Goal: Task Accomplishment & Management: Manage account settings

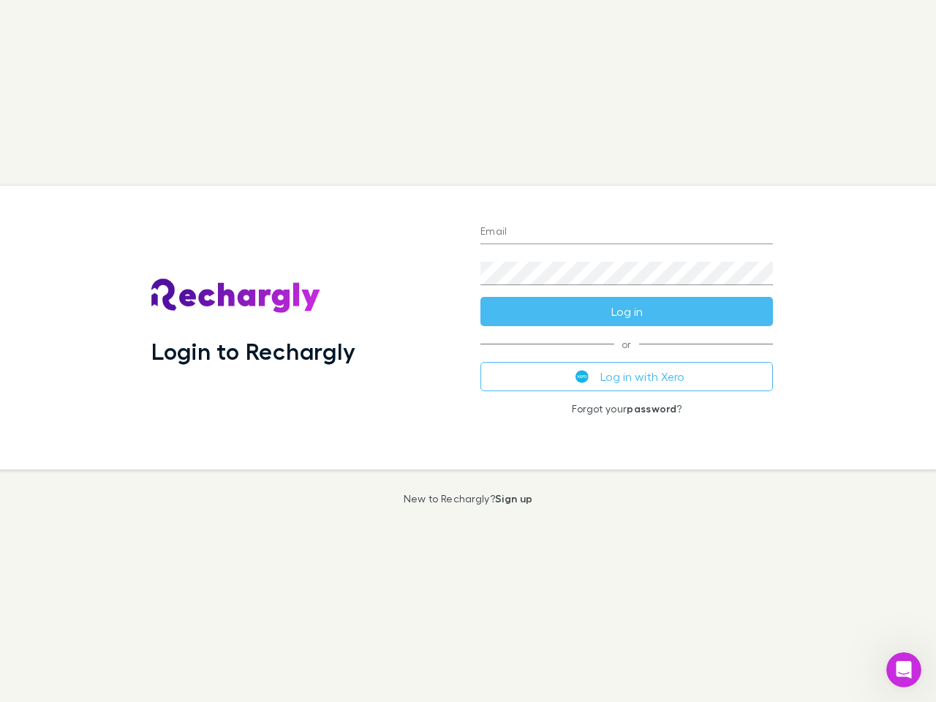
click at [468, 351] on div "Login to Rechargly" at bounding box center [304, 328] width 329 height 284
click at [627, 233] on input "Email" at bounding box center [626, 232] width 293 height 23
click at [627, 312] on button "Log in" at bounding box center [626, 311] width 293 height 29
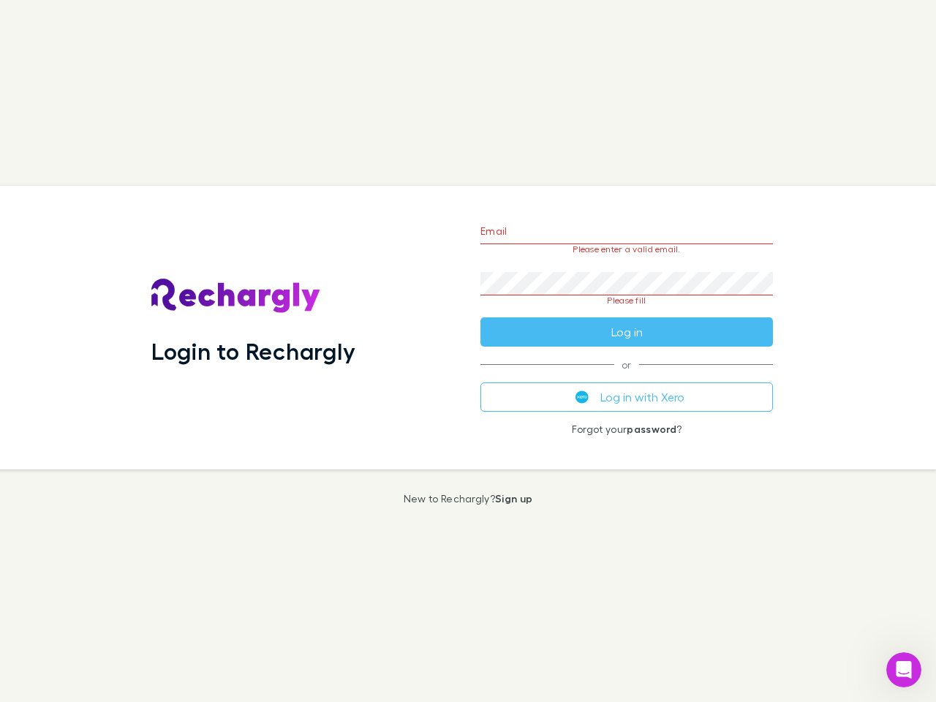
click at [627, 377] on div "Email Please enter a valid email. Password Please fill Log in or Log in with Xe…" at bounding box center [627, 328] width 316 height 284
click at [904, 670] on icon "Open Intercom Messenger" at bounding box center [904, 670] width 24 height 24
